Goal: Task Accomplishment & Management: Manage account settings

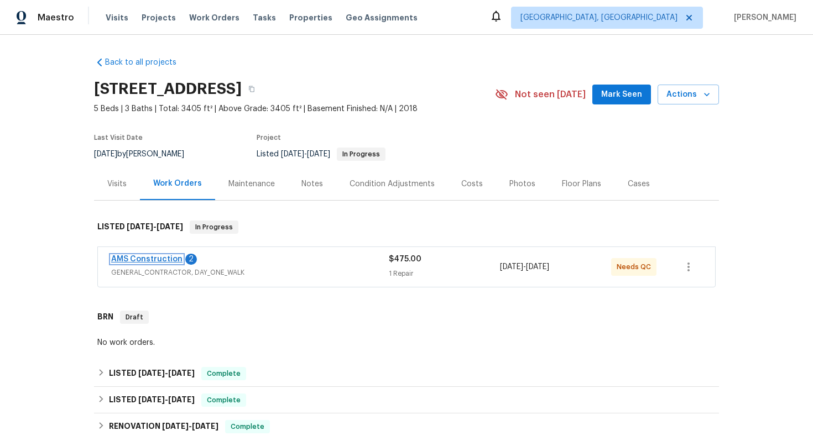
click at [156, 260] on link "AMS Construction" at bounding box center [146, 259] width 71 height 8
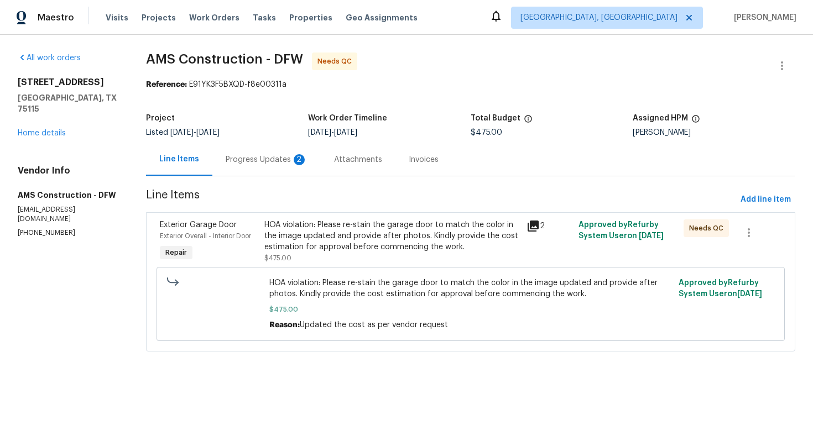
click at [317, 237] on div "HOA violation: Please re-stain the garage door to match the color in the image …" at bounding box center [391, 236] width 255 height 33
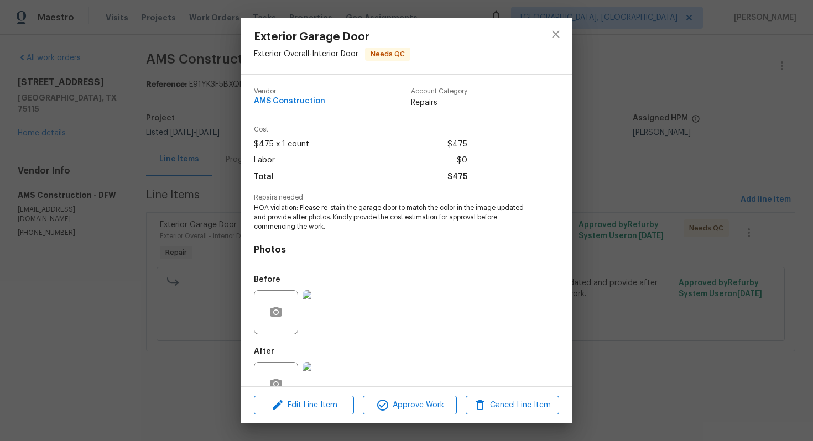
scroll to position [32, 0]
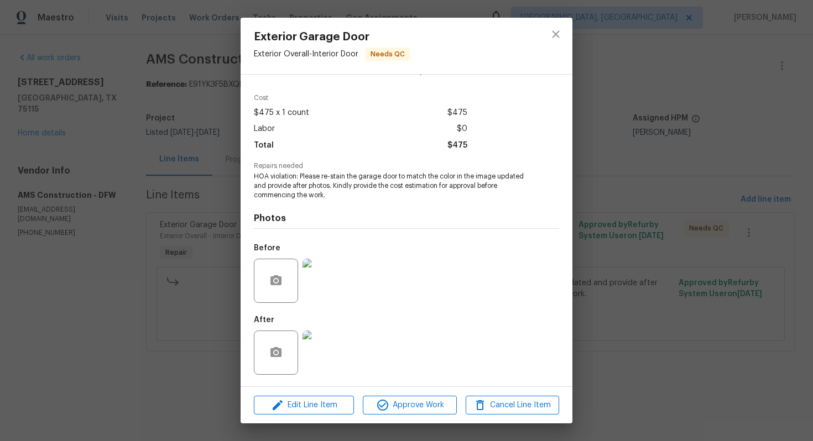
click at [328, 359] on img at bounding box center [324, 353] width 44 height 44
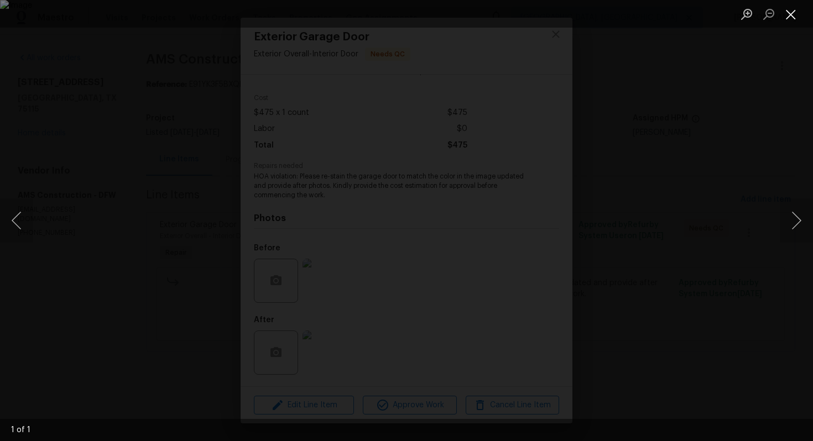
click at [785, 17] on button "Close lightbox" at bounding box center [791, 13] width 22 height 19
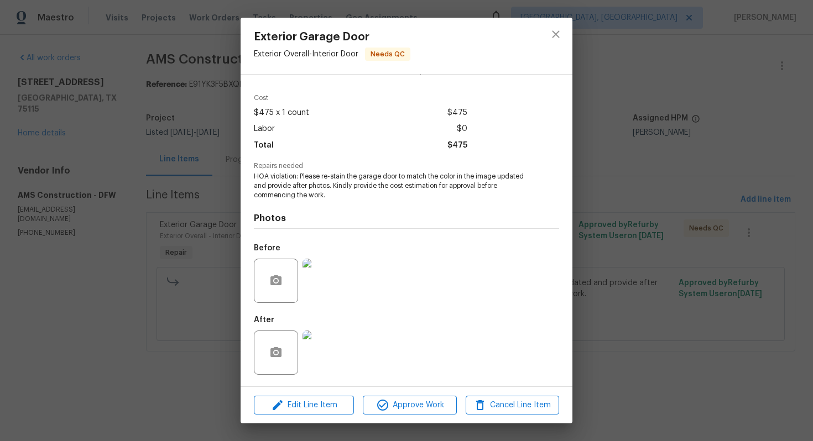
click at [656, 158] on div "Exterior Garage Door Exterior Overall - Interior Door Needs QC Vendor AMS Const…" at bounding box center [406, 220] width 813 height 441
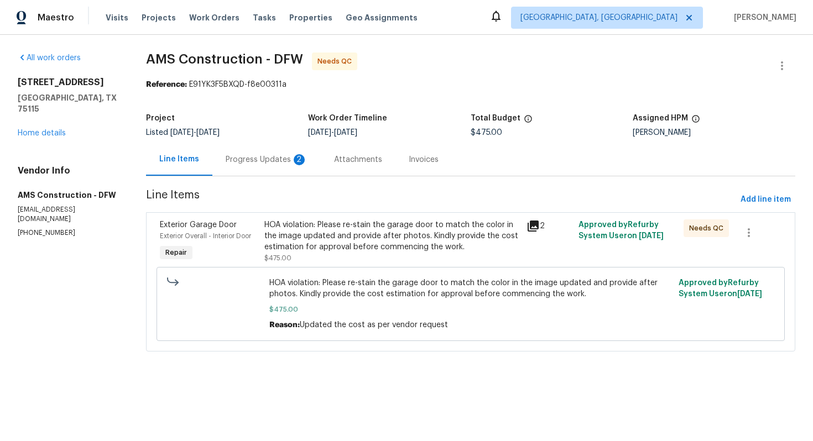
click at [291, 166] on div "Progress Updates 2" at bounding box center [266, 159] width 108 height 33
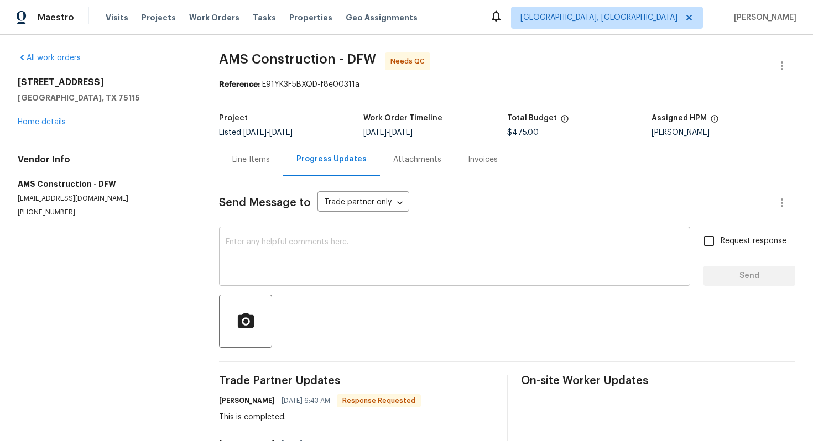
click at [314, 250] on textarea at bounding box center [455, 257] width 458 height 39
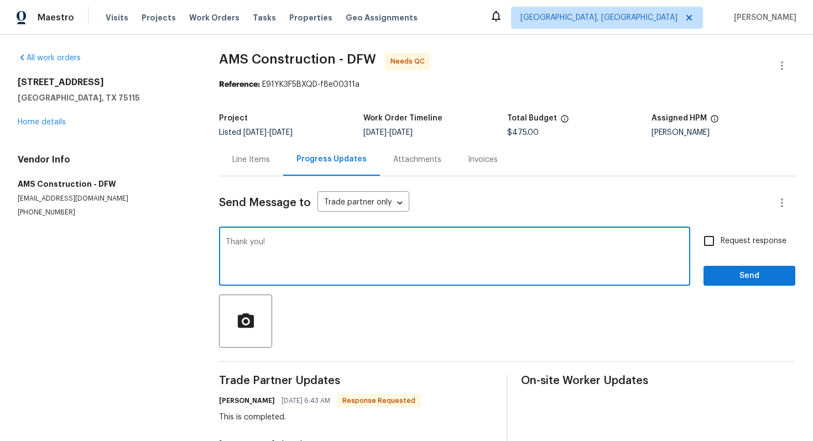
type textarea "Thank you!"
click at [725, 277] on span "Send" at bounding box center [749, 276] width 74 height 14
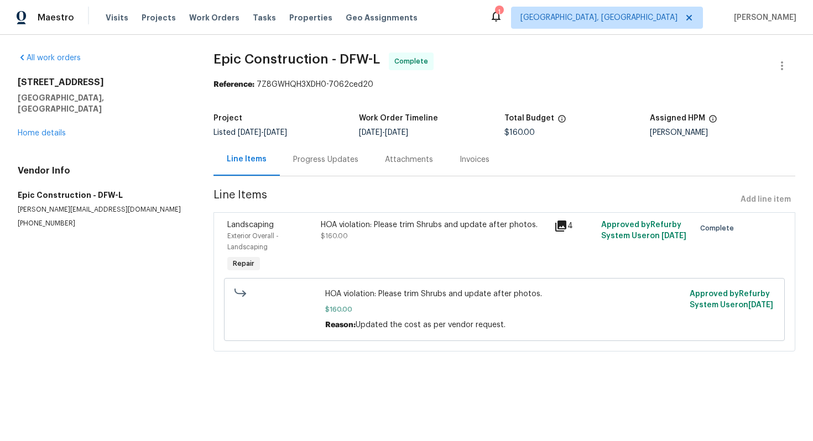
click at [303, 159] on div "Progress Updates" at bounding box center [325, 159] width 65 height 11
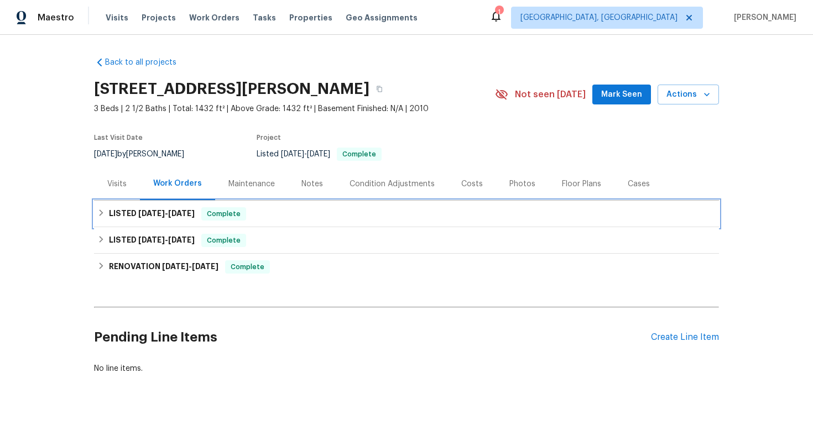
click at [362, 218] on div "LISTED [DATE] - [DATE] Complete" at bounding box center [406, 213] width 618 height 13
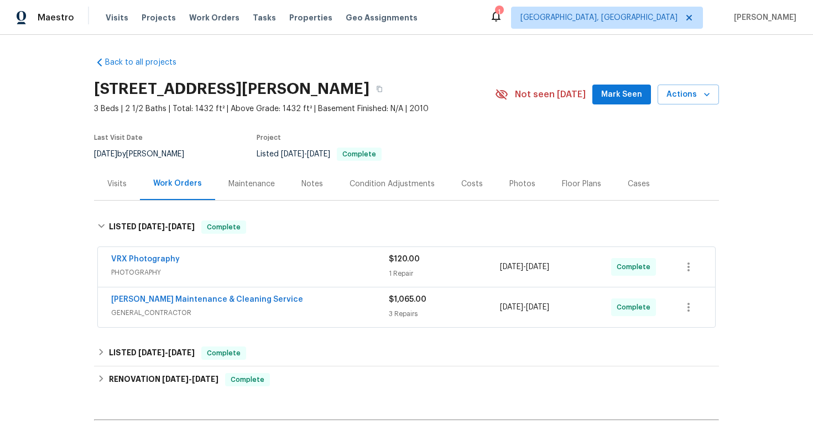
click at [327, 309] on span "GENERAL_CONTRACTOR" at bounding box center [250, 312] width 278 height 11
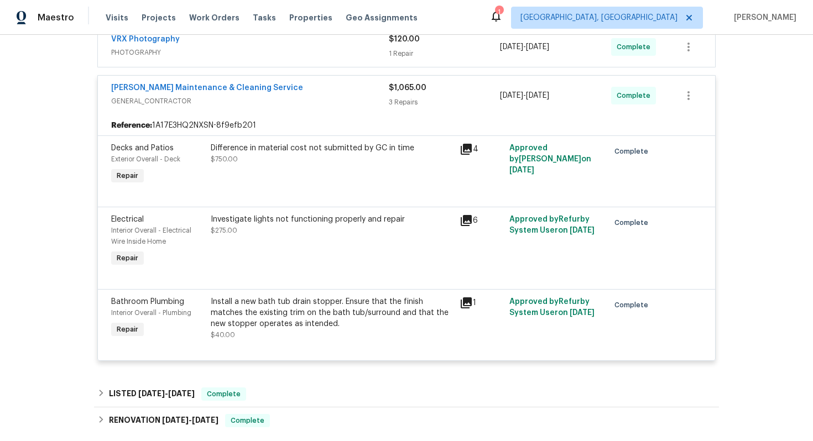
scroll to position [221, 0]
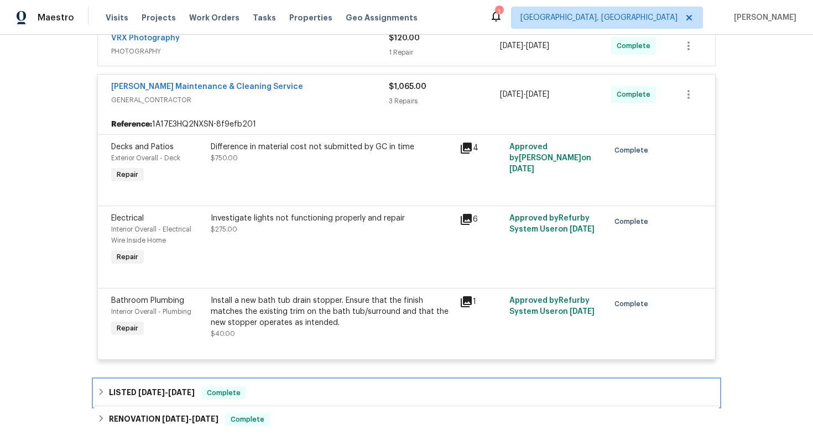
click at [294, 397] on div "LISTED 7/28/25 - 8/1/25 Complete" at bounding box center [406, 393] width 618 height 13
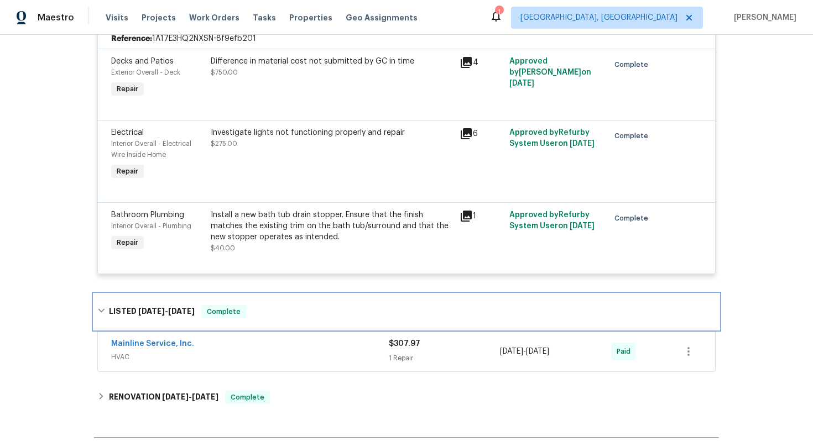
scroll to position [333, 0]
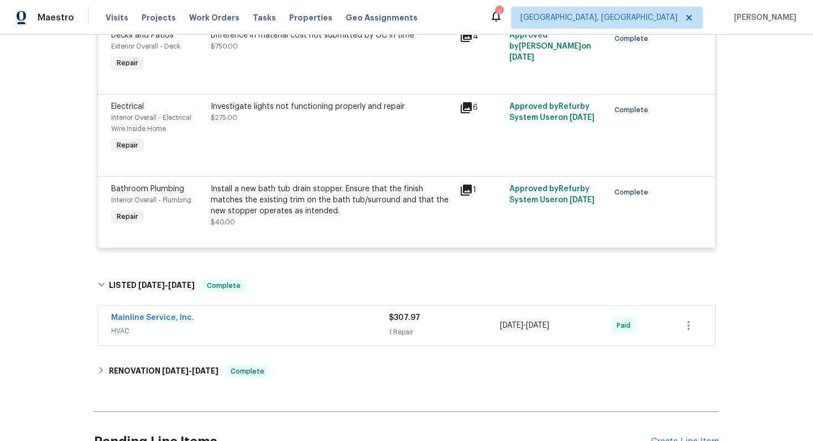
click at [301, 326] on div "Mainline Service, Inc." at bounding box center [250, 318] width 278 height 13
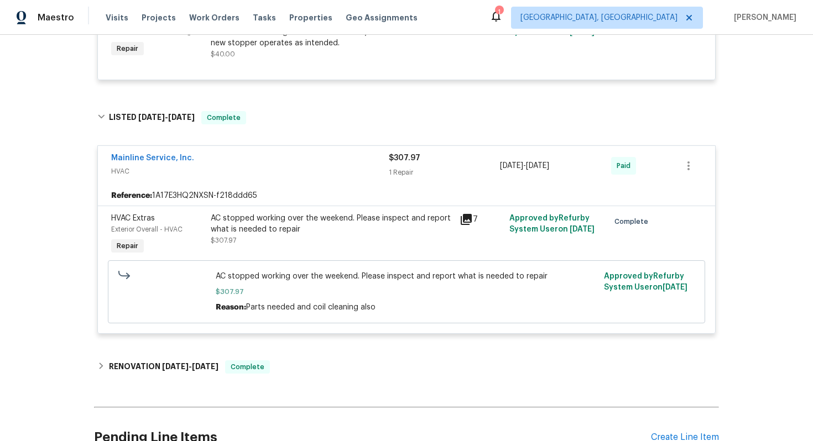
scroll to position [547, 0]
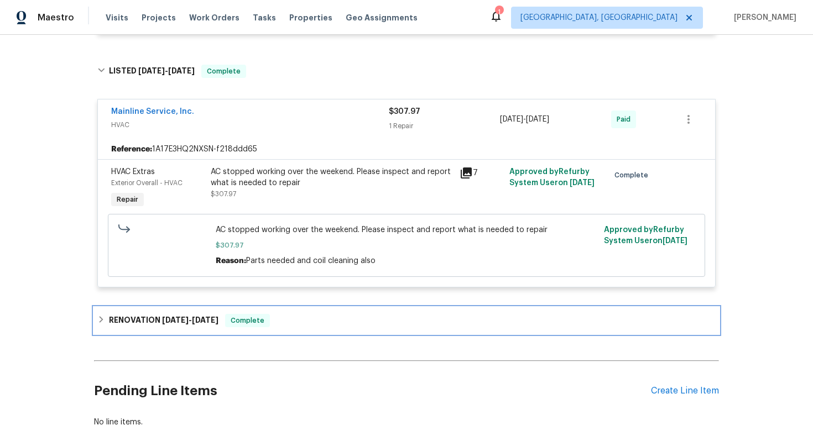
click at [310, 318] on div "RENOVATION 7/21/25 - 8/1/25 Complete" at bounding box center [406, 320] width 618 height 13
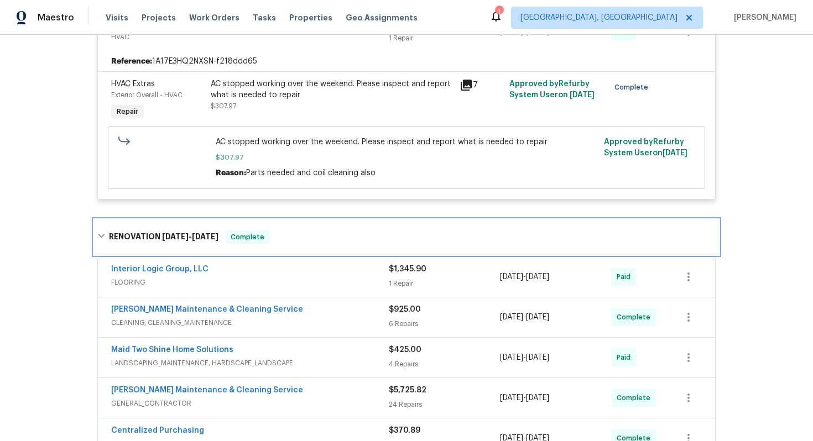
scroll to position [645, 0]
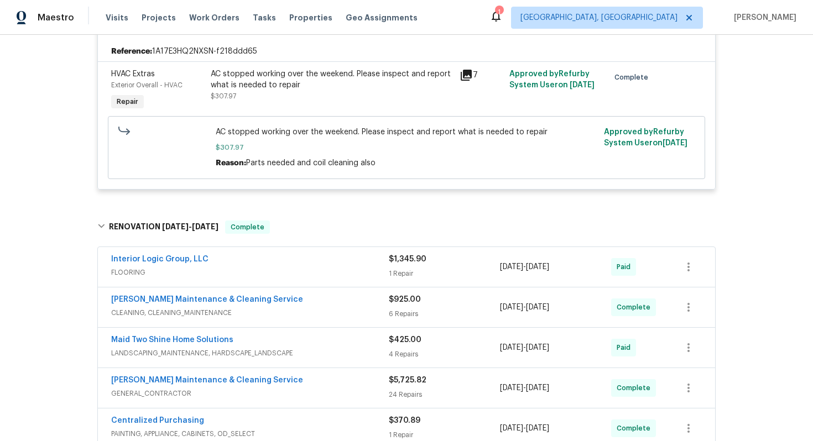
click at [290, 265] on div "Interior Logic Group, LLC" at bounding box center [250, 260] width 278 height 13
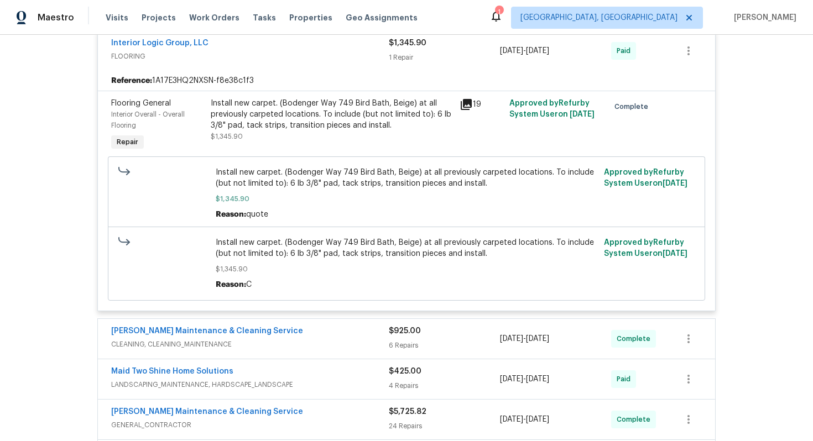
scroll to position [1084, 0]
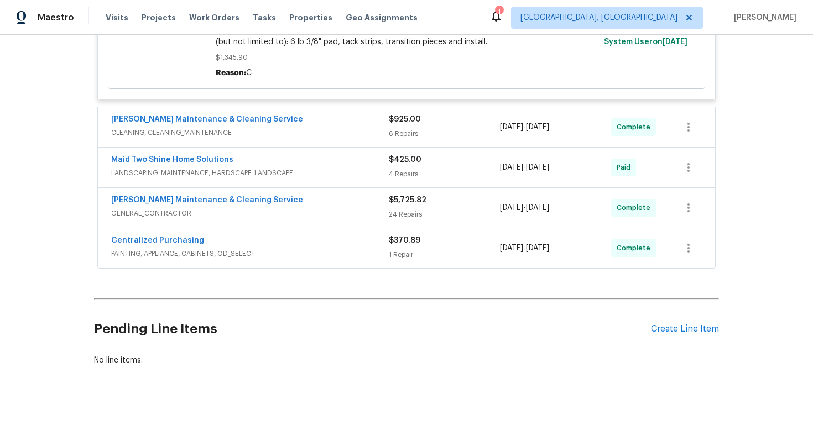
click at [279, 245] on div "Centralized Purchasing" at bounding box center [250, 241] width 278 height 13
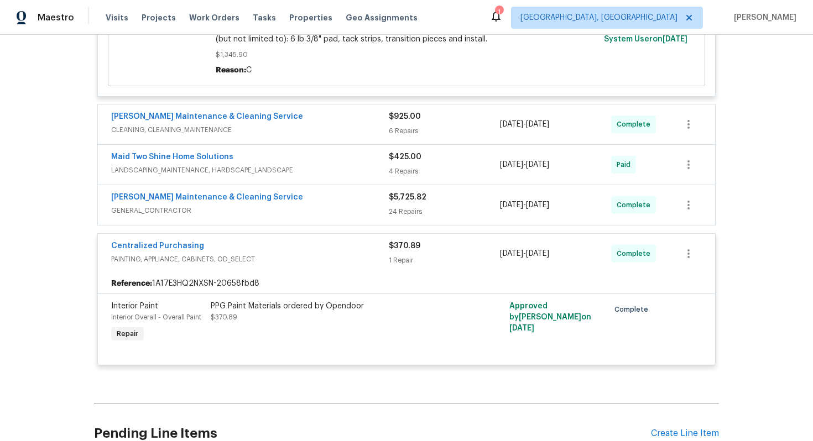
click at [278, 195] on div "Baker's Maintenance & Cleaning Service" at bounding box center [250, 198] width 278 height 13
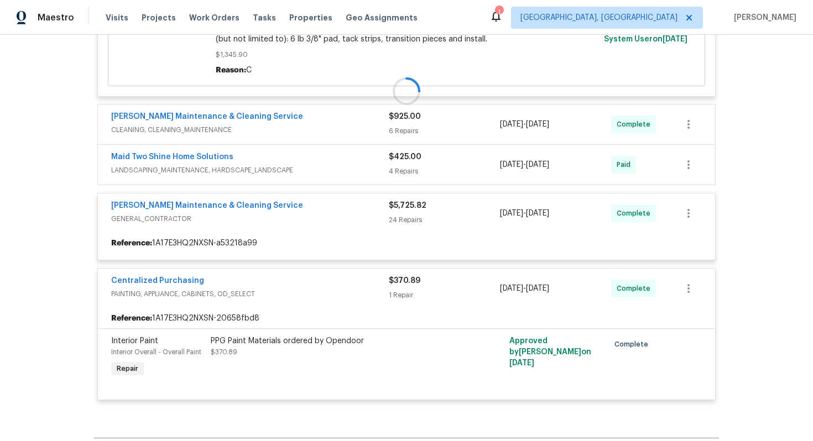
click at [268, 157] on div at bounding box center [406, 91] width 625 height 641
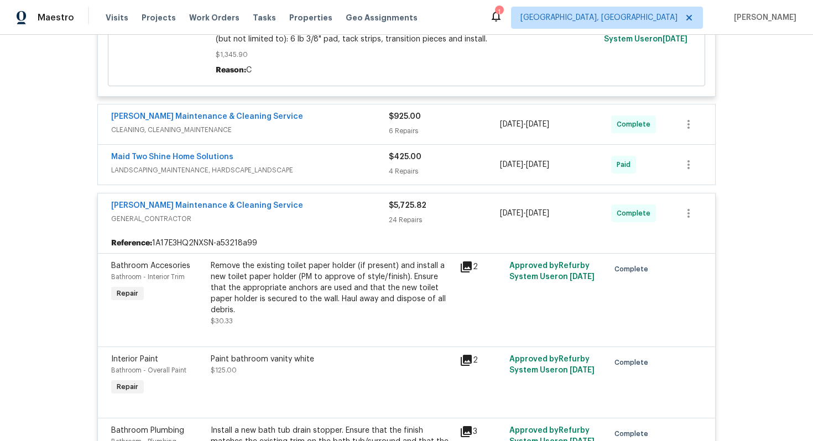
click at [251, 153] on div "Maid Two Shine Home Solutions LANDSCAPING_MAINTENANCE, HARDSCAPE_LANDSCAPE $425…" at bounding box center [406, 165] width 617 height 40
click at [241, 154] on div "Maid Two Shine Home Solutions" at bounding box center [250, 158] width 278 height 13
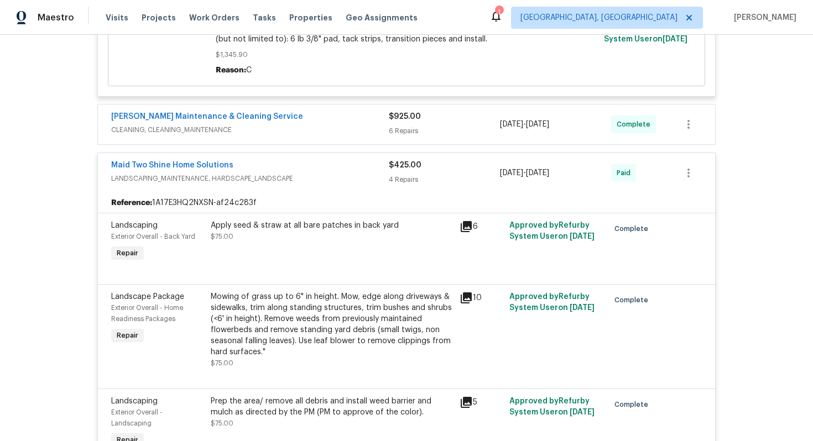
click at [287, 114] on div "Baker's Maintenance & Cleaning Service" at bounding box center [250, 117] width 278 height 13
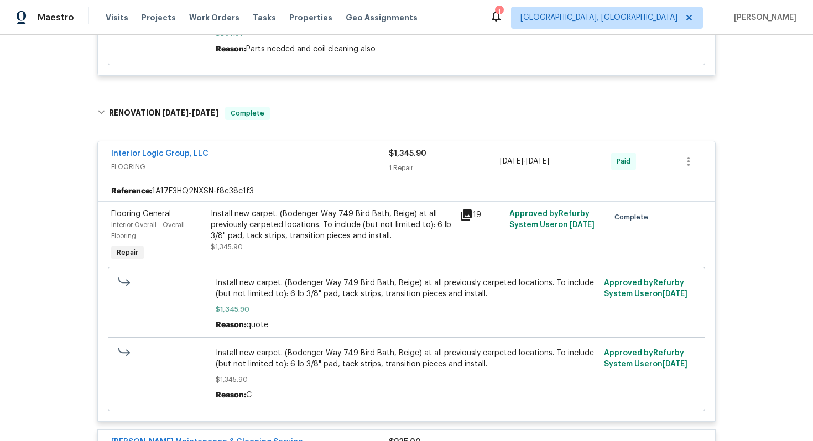
scroll to position [940, 0]
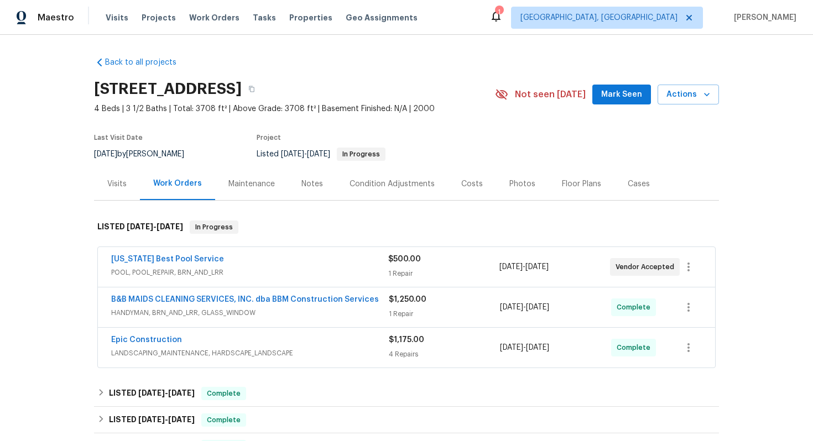
click at [261, 259] on div "Texas Best Pool Service" at bounding box center [249, 260] width 277 height 13
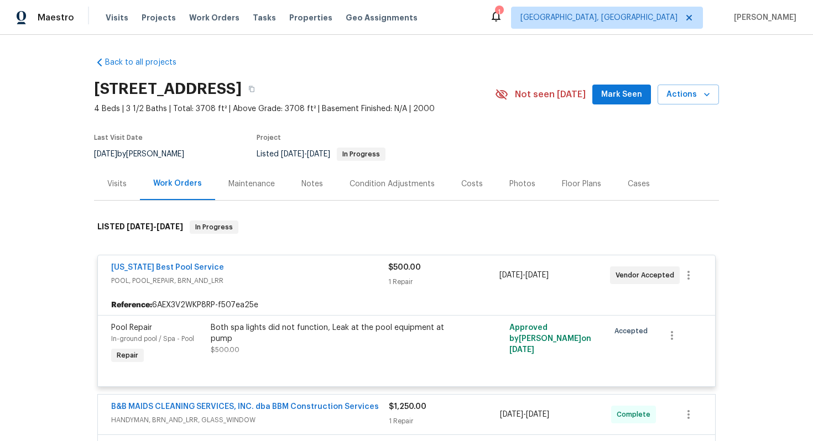
click at [261, 259] on div "Texas Best Pool Service POOL, POOL_REPAIR, BRN_AND_LRR $500.00 1 Repair 7/28/20…" at bounding box center [406, 275] width 617 height 40
click at [262, 268] on div "Texas Best Pool Service" at bounding box center [249, 268] width 277 height 13
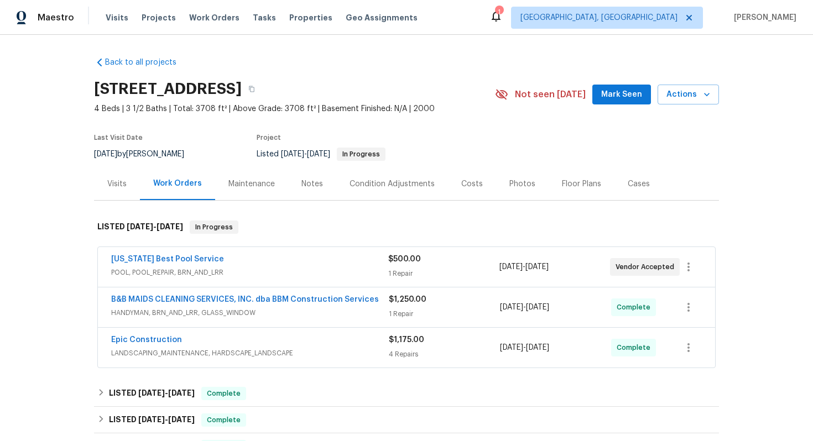
click at [251, 347] on div "Epic Construction" at bounding box center [250, 341] width 278 height 13
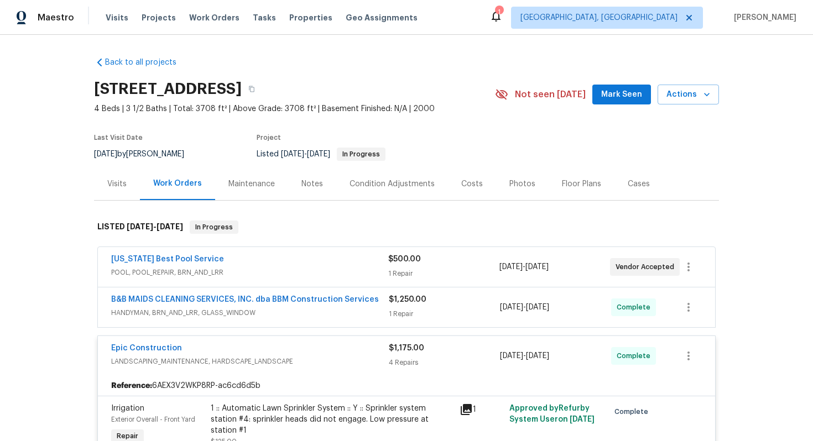
click at [251, 343] on div "Epic Construction" at bounding box center [250, 349] width 278 height 13
